Goal: Register for event/course

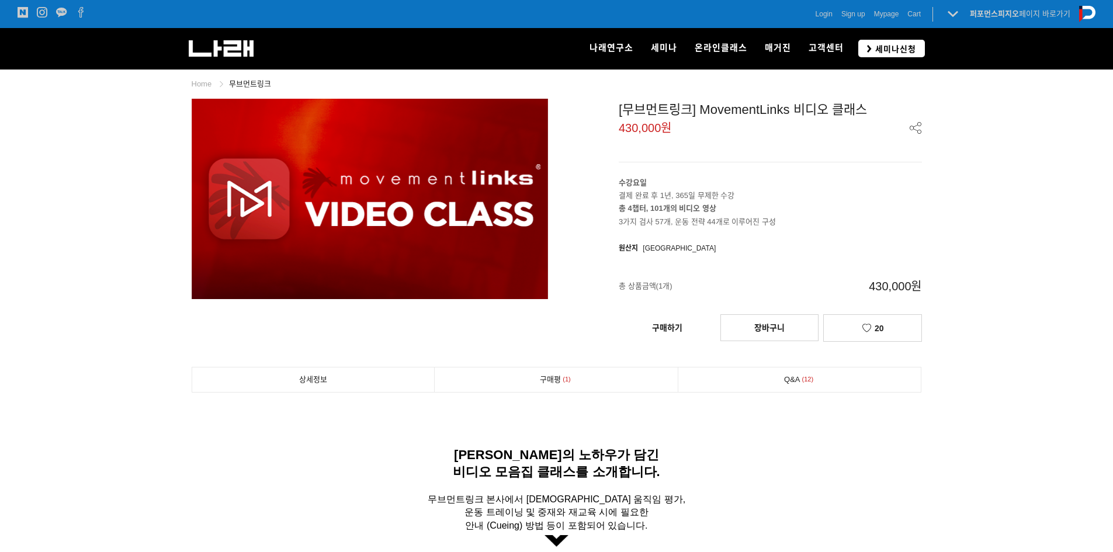
click at [872, 44] on span "세미나신청" at bounding box center [894, 49] width 44 height 12
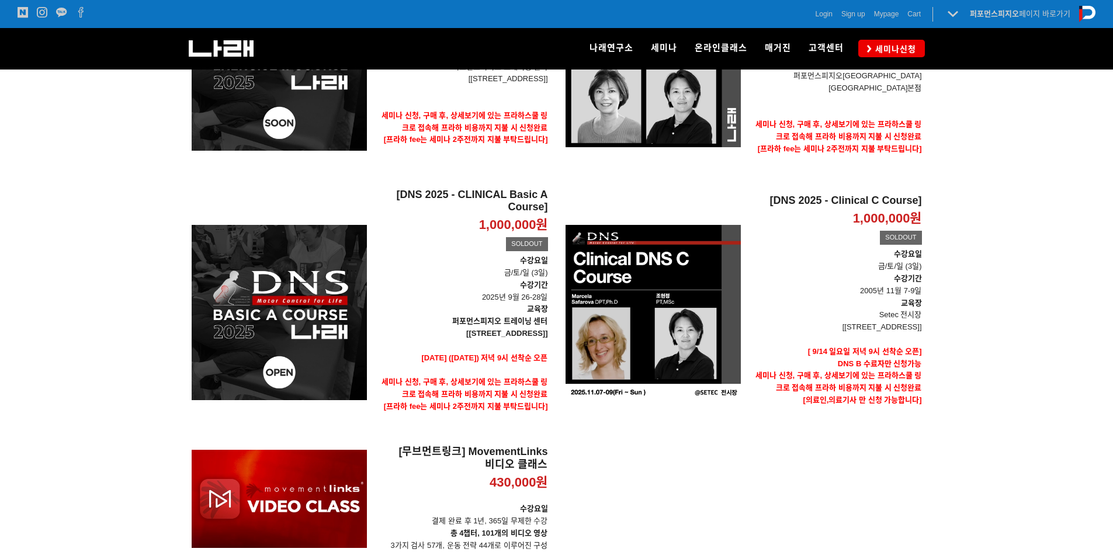
scroll to position [292, 0]
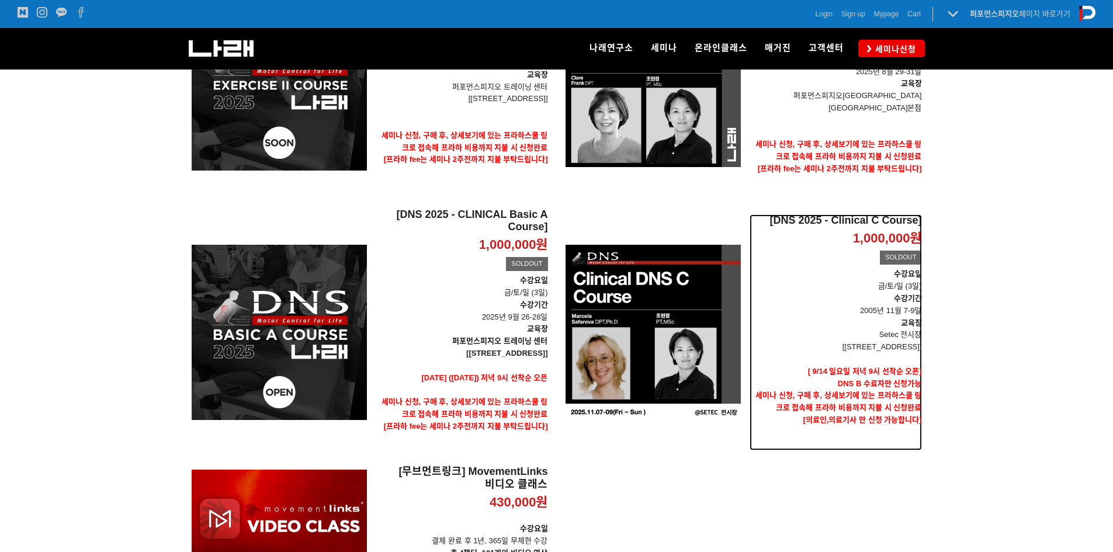
click at [861, 318] on p "교육장" at bounding box center [835, 323] width 172 height 12
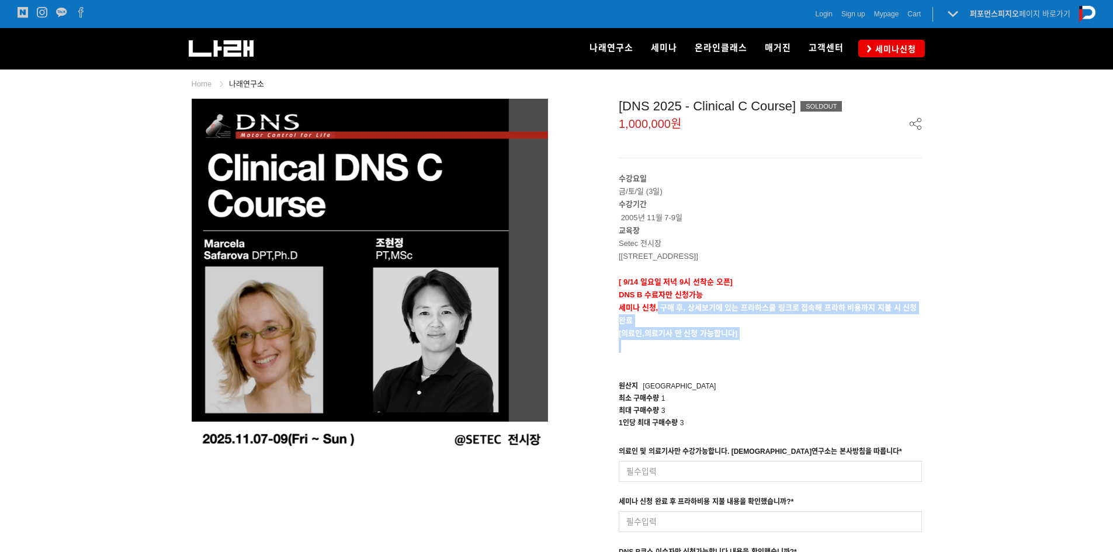
drag, startPoint x: 658, startPoint y: 303, endPoint x: 674, endPoint y: 347, distance: 46.6
click at [674, 347] on div "수강요일 금/토/일 (3일) 수강기간 2005년 11월 7-9일 교육장 Setec 전시장 [서울 강남구 남부순환로 3104 SETEC] [ 9…" at bounding box center [770, 268] width 303 height 193
click at [674, 347] on p at bounding box center [770, 346] width 303 height 13
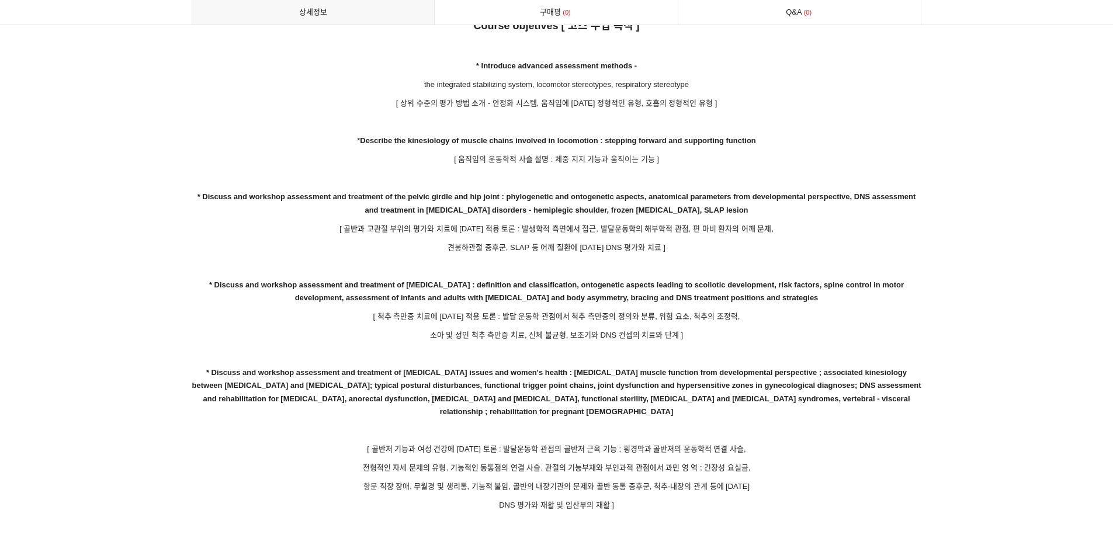
scroll to position [1928, 0]
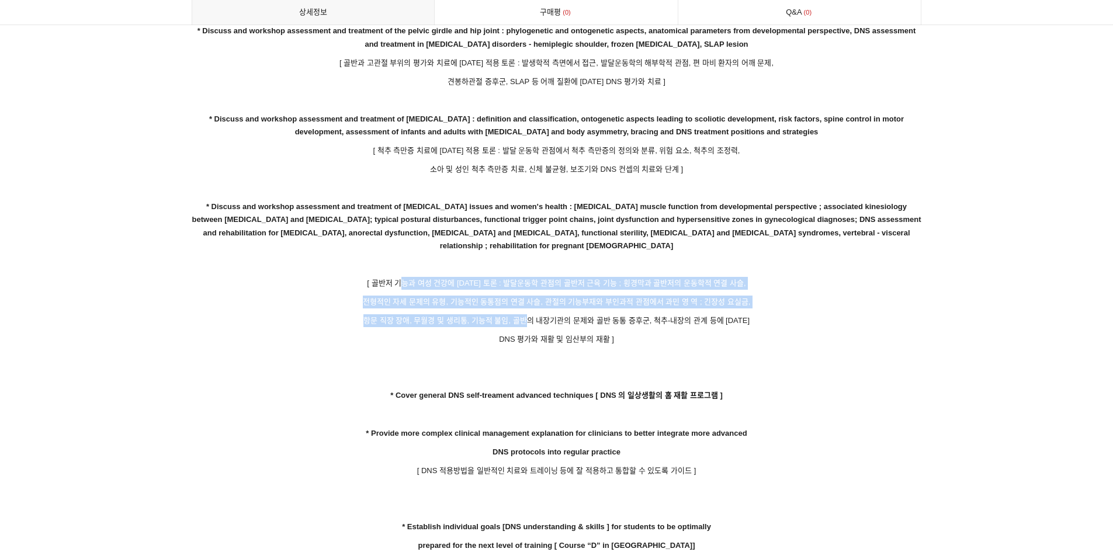
drag, startPoint x: 432, startPoint y: 273, endPoint x: 532, endPoint y: 308, distance: 105.5
click at [532, 314] on p "항문 직장 장애, 무월경 및 생리통, 기능적 불임, 골반의 내장기관의 문제와 골반 동통 증후군, 척추-내장의 관계 등에 대한" at bounding box center [557, 320] width 730 height 13
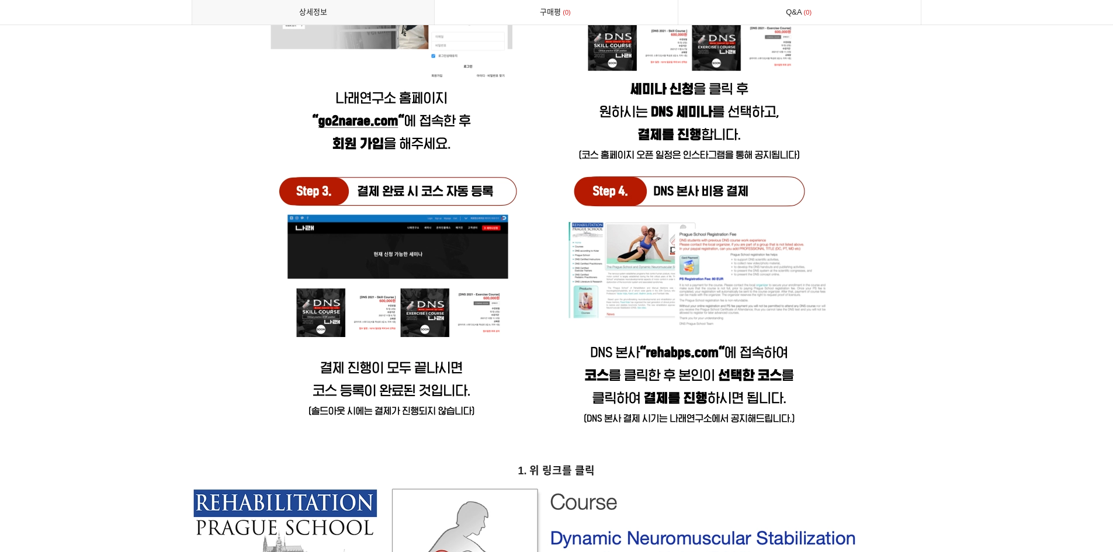
scroll to position [4848, 0]
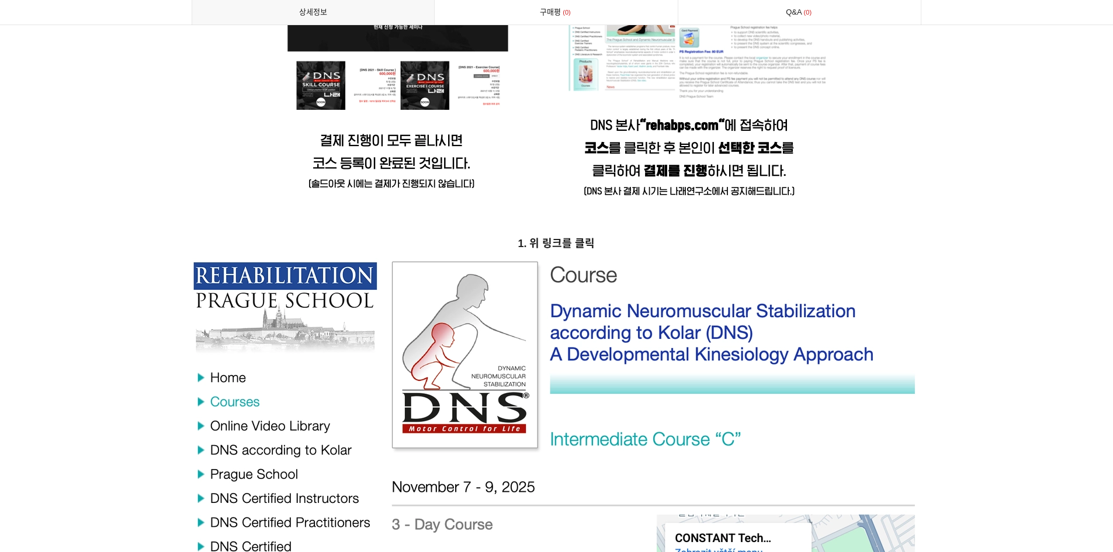
click at [574, 238] on strong "1. 위 링크를 클릭" at bounding box center [556, 244] width 77 height 12
click at [574, 262] on img at bounding box center [557, 544] width 730 height 572
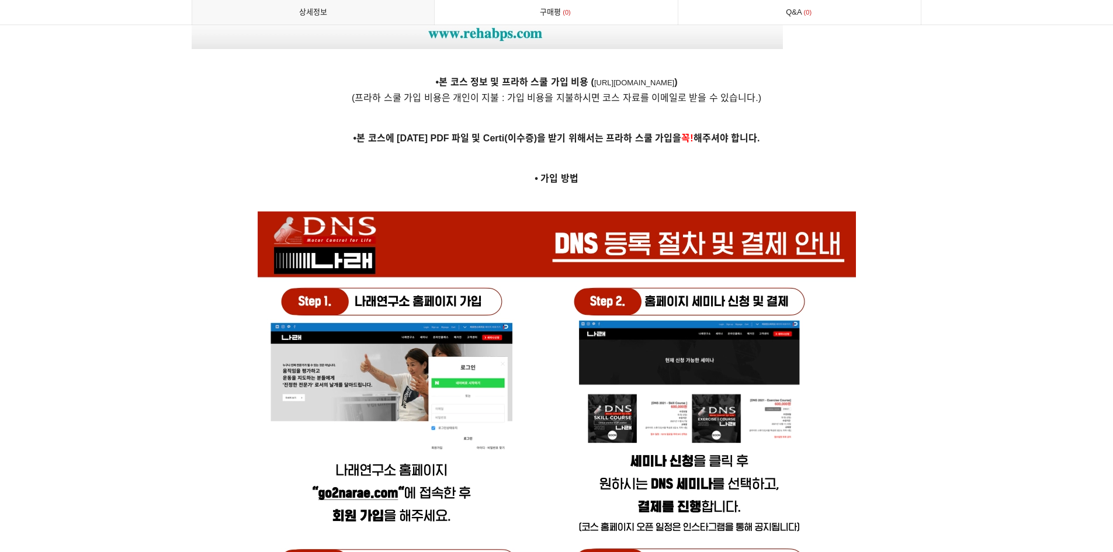
scroll to position [4089, 0]
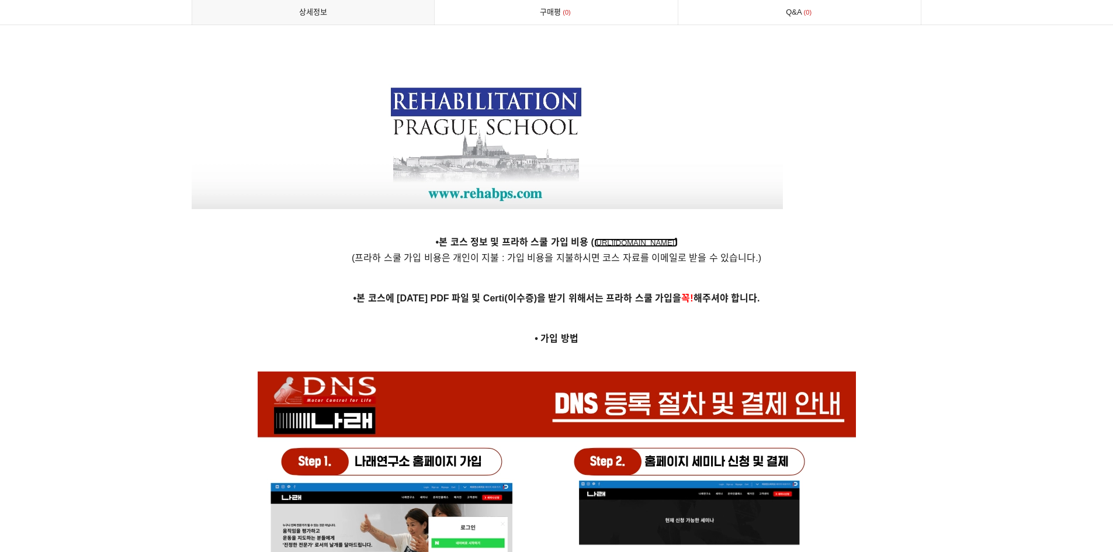
click at [594, 238] on link "https://www.rehabps.cz/rehab/course.php?c_id=3220 )" at bounding box center [636, 242] width 84 height 9
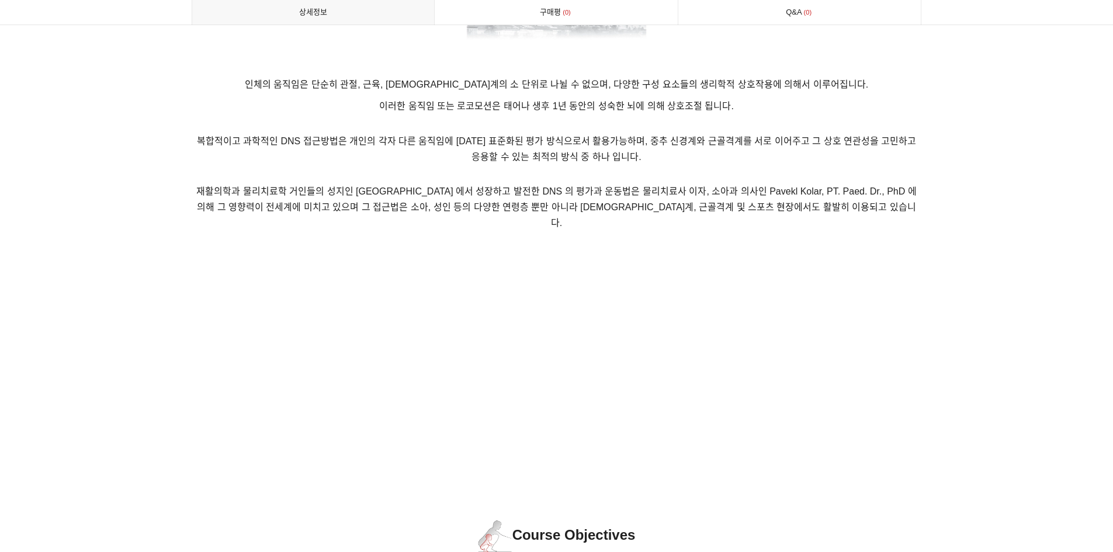
scroll to position [1110, 0]
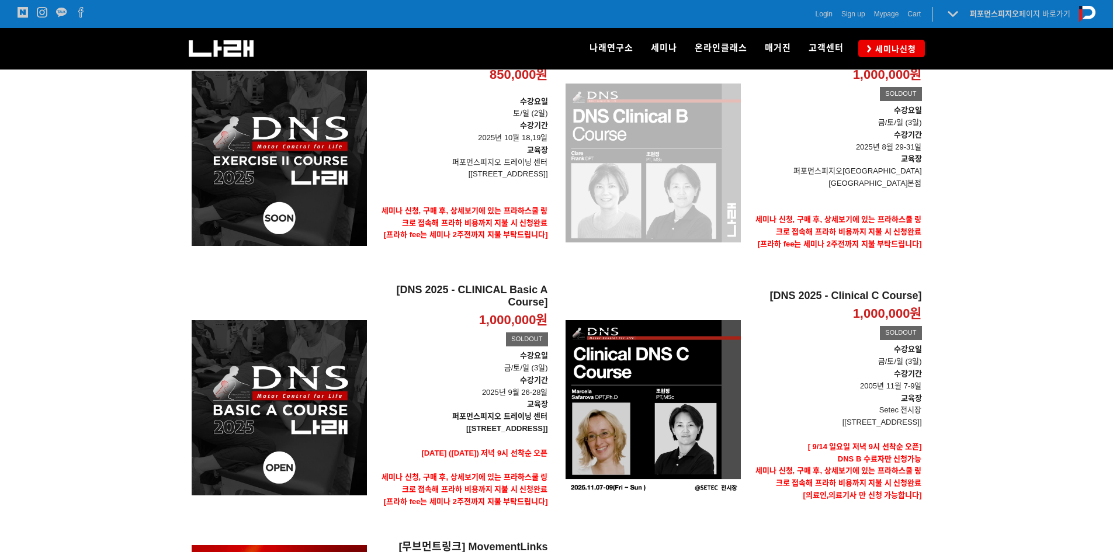
scroll to position [235, 0]
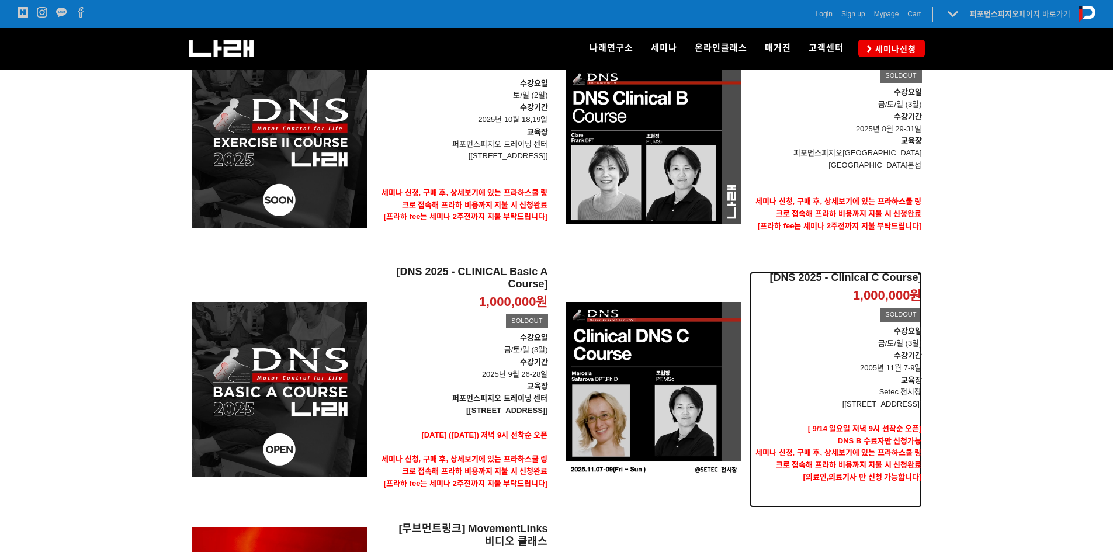
click at [897, 386] on p "Setec 전시장" at bounding box center [835, 392] width 172 height 12
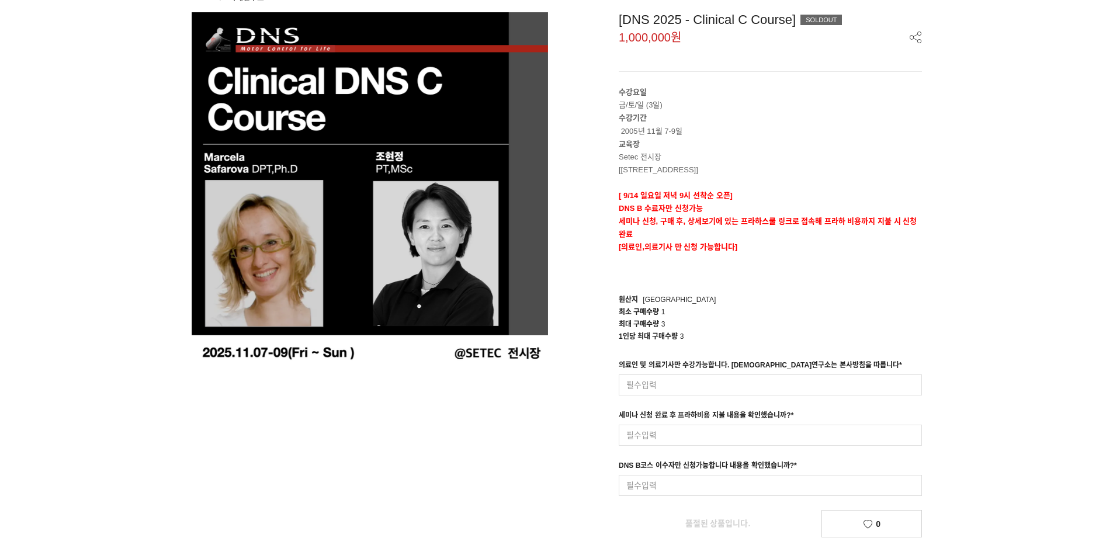
scroll to position [58, 0]
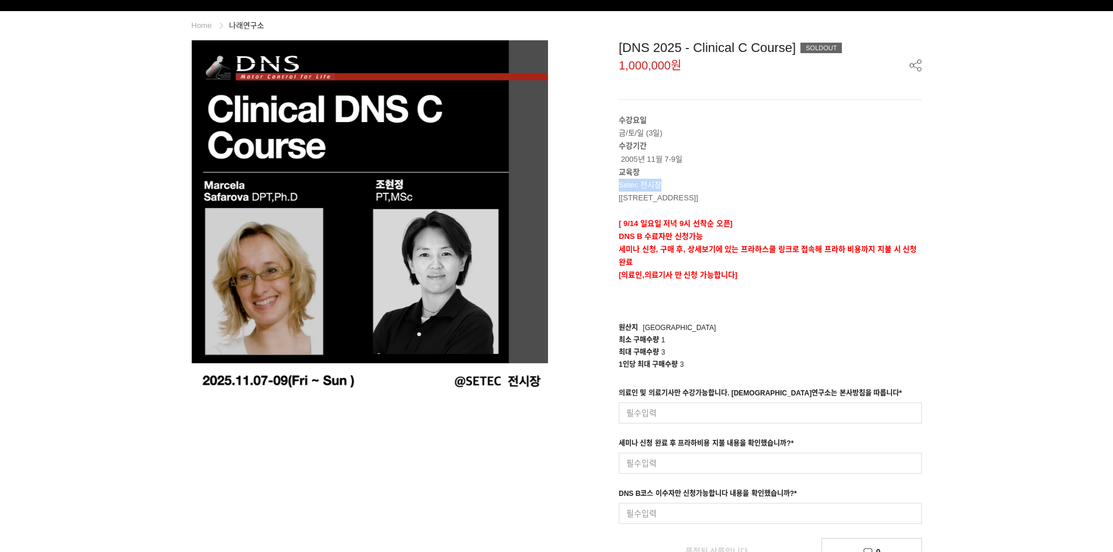
drag, startPoint x: 617, startPoint y: 184, endPoint x: 660, endPoint y: 185, distance: 43.2
click at [660, 185] on div "[DNS 2025 - Clinical C Course] SOLDOUT 1,000,000원 수강요일 금/토/일 (3일) 수강기간 2005년 11…" at bounding box center [743, 302] width 356 height 525
copy p "Setec 전시장"
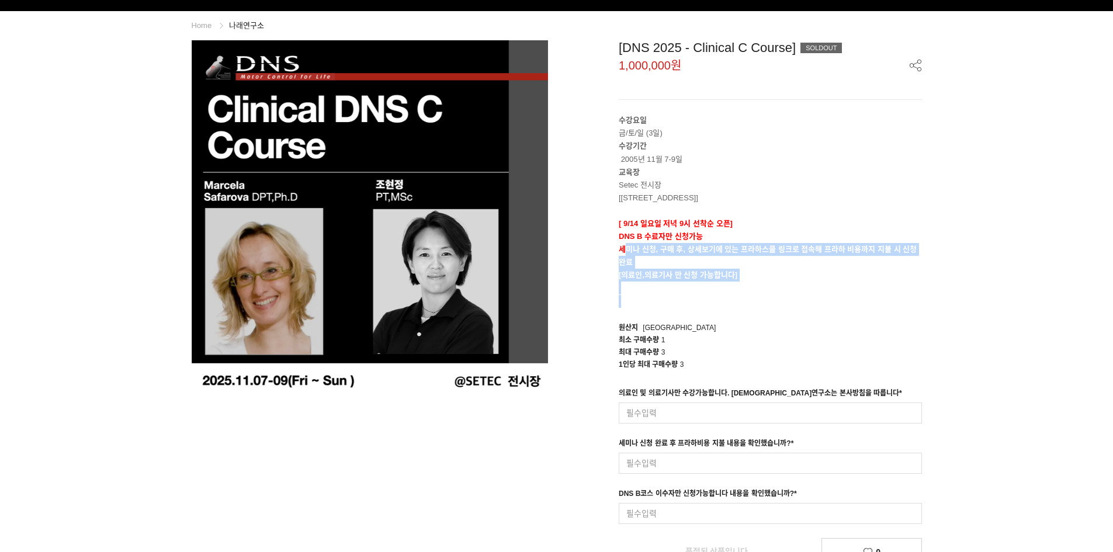
drag, startPoint x: 623, startPoint y: 254, endPoint x: 659, endPoint y: 307, distance: 64.3
click at [659, 307] on div "수강요일 금/토/일 (3일) 수강기간 2005년 11월 7-9일 교육장 Setec 전시장 [서울 강남구 남부순환로 3104 SETEC] [ 9…" at bounding box center [770, 210] width 303 height 193
click at [659, 307] on p at bounding box center [770, 301] width 303 height 13
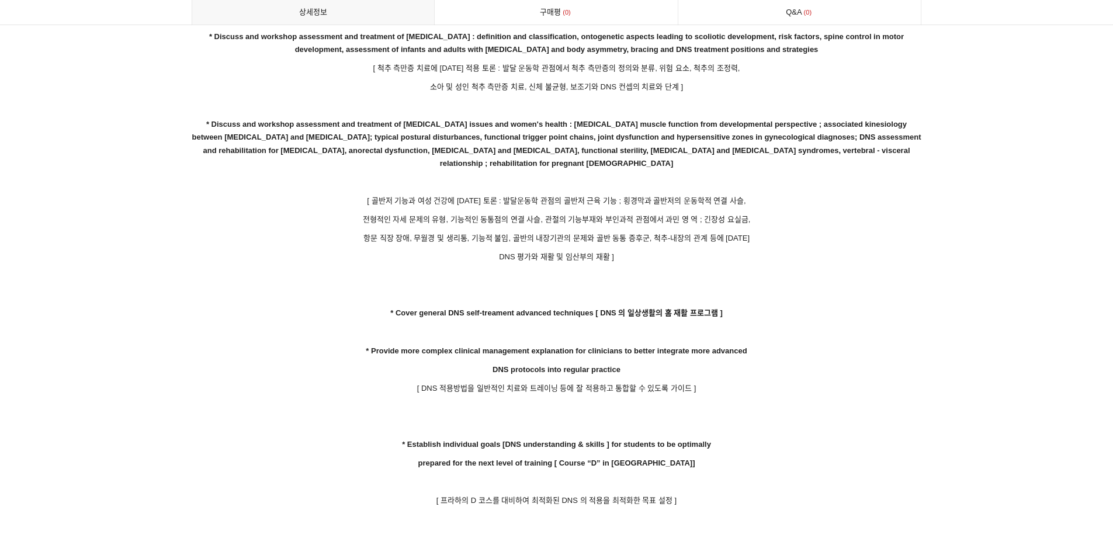
scroll to position [2450, 0]
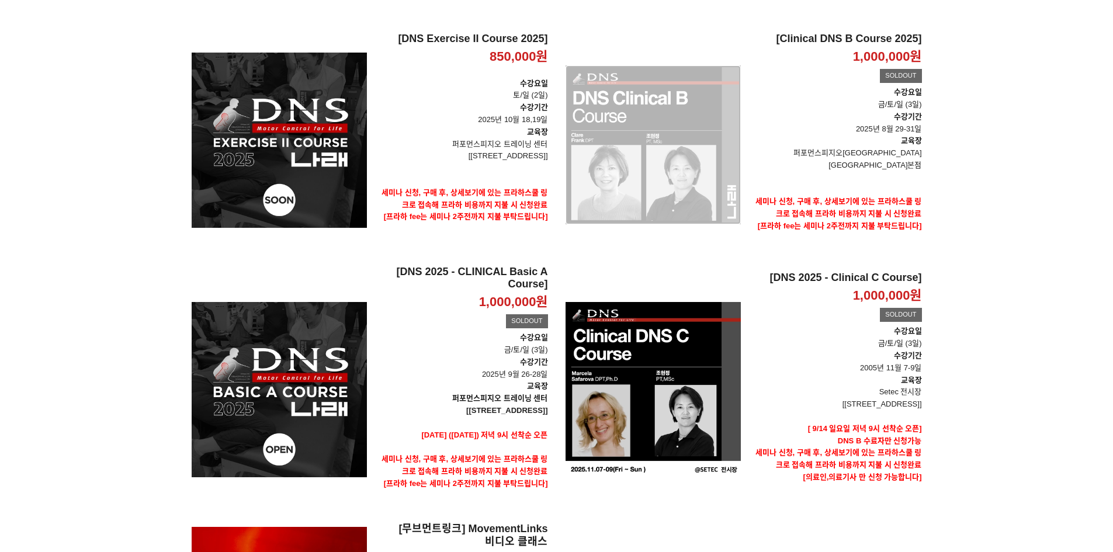
click at [695, 159] on div "[Clinical DNS B Course 2025] 1,000,000원 TIME SALE SOLDOUT" at bounding box center [652, 145] width 175 height 224
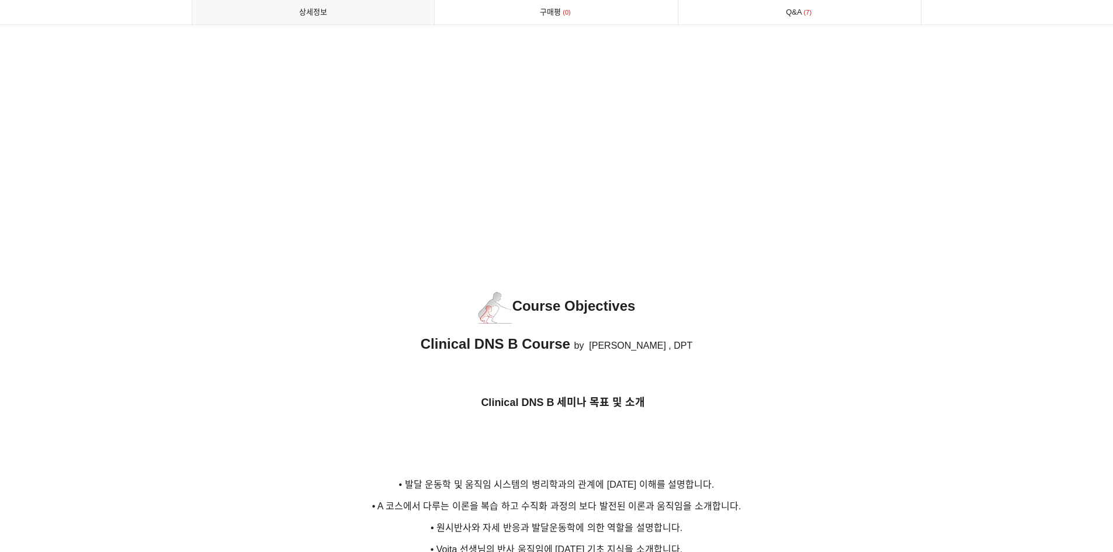
scroll to position [1577, 0]
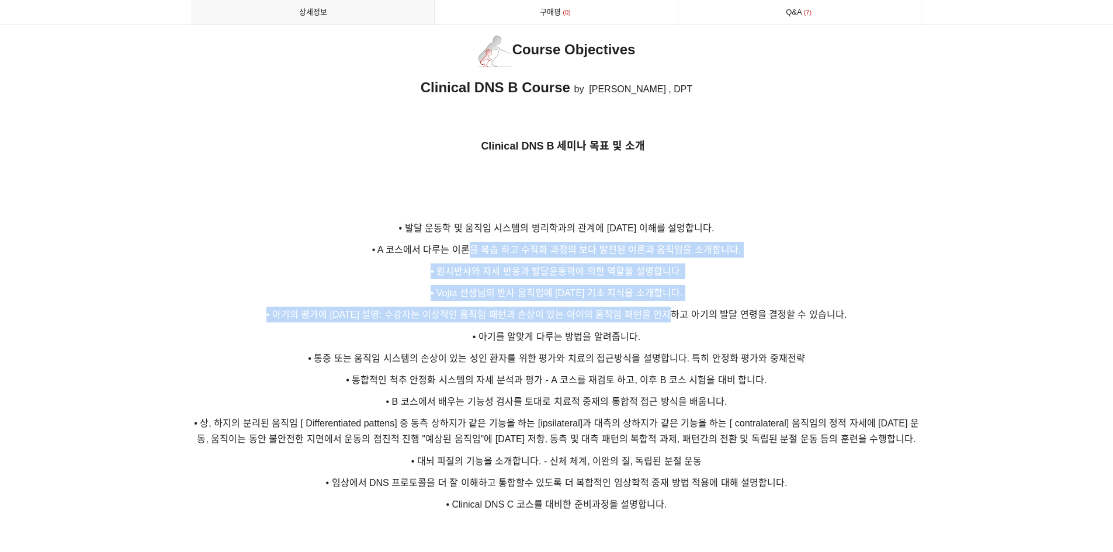
drag, startPoint x: 475, startPoint y: 233, endPoint x: 695, endPoint y: 304, distance: 231.3
click at [695, 310] on span "• 아기의 평가에 대한 설명: 수강자는 이상적인 움직임 패턴과 손상이 있는 아이의 움직임 패턴을 인지하고 아기의 발달 연령을 결정할 수 있습니…" at bounding box center [556, 315] width 581 height 10
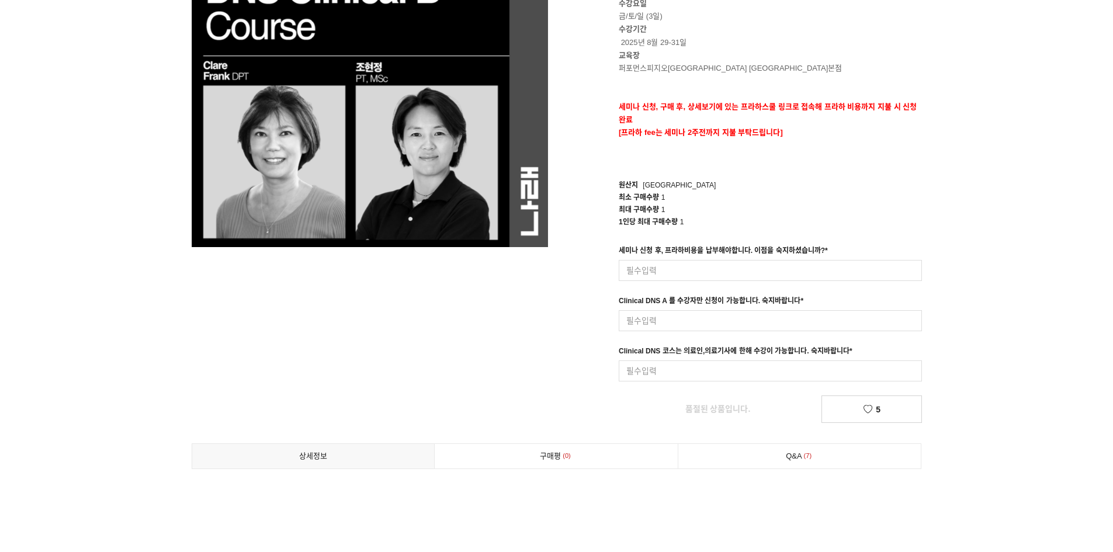
scroll to position [0, 0]
